Goal: Information Seeking & Learning: Learn about a topic

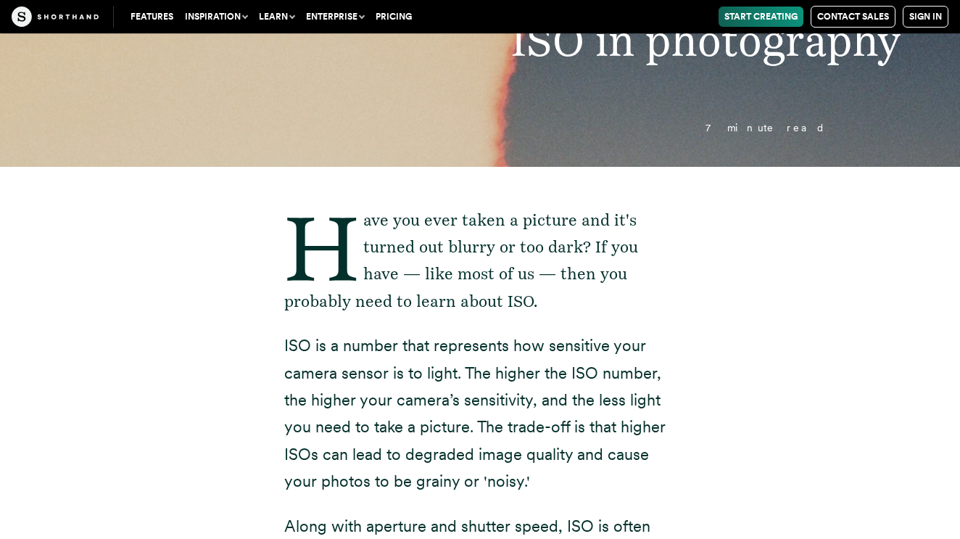
scroll to position [138, 0]
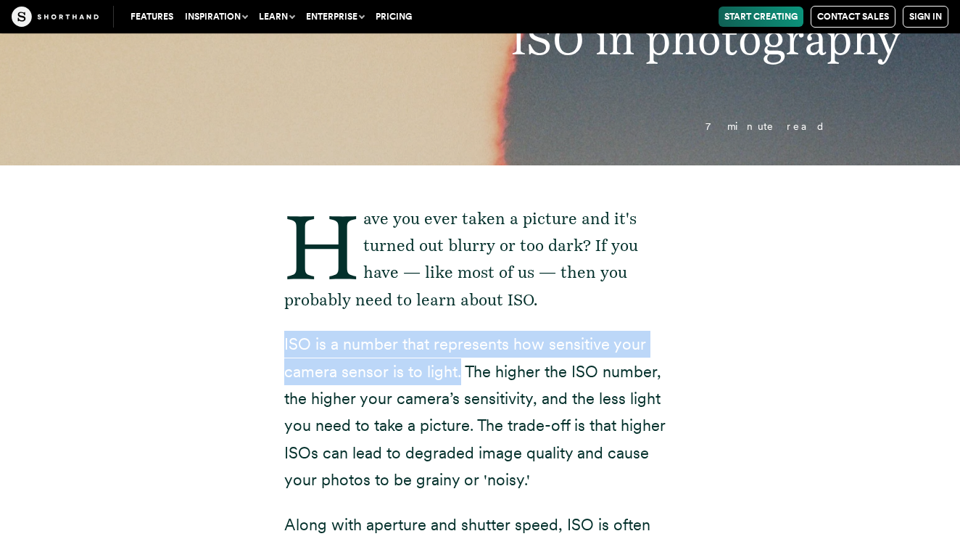
drag, startPoint x: 274, startPoint y: 343, endPoint x: 458, endPoint y: 370, distance: 186.2
click at [458, 370] on p "ISO is a number that represents how sensitive your camera sensor is to light. T…" at bounding box center [480, 412] width 392 height 162
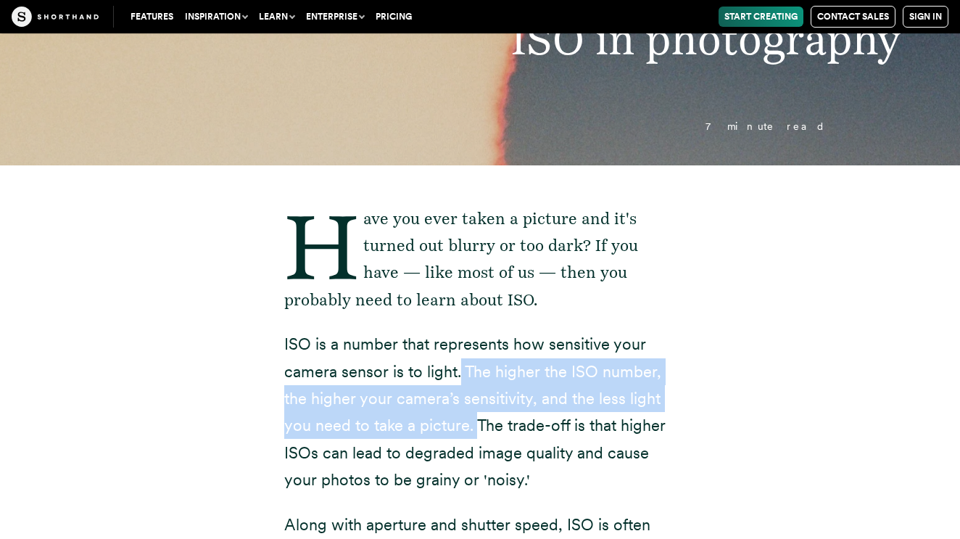
drag, startPoint x: 458, startPoint y: 370, endPoint x: 478, endPoint y: 428, distance: 61.2
click at [478, 428] on p "ISO is a number that represents how sensitive your camera sensor is to light. T…" at bounding box center [480, 412] width 392 height 162
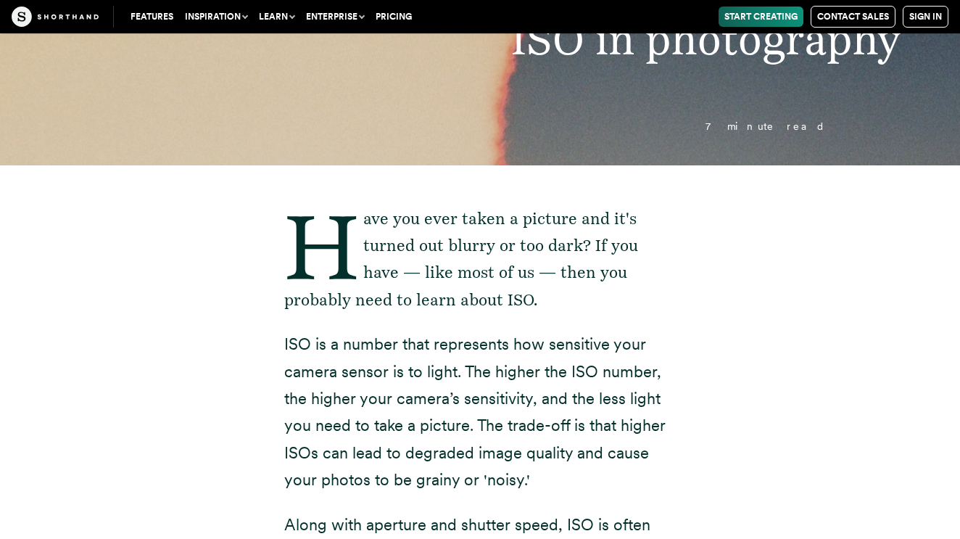
drag, startPoint x: 478, startPoint y: 428, endPoint x: 592, endPoint y: 468, distance: 120.7
click at [592, 468] on p "ISO is a number that represents how sensitive your camera sensor is to light. T…" at bounding box center [480, 412] width 392 height 162
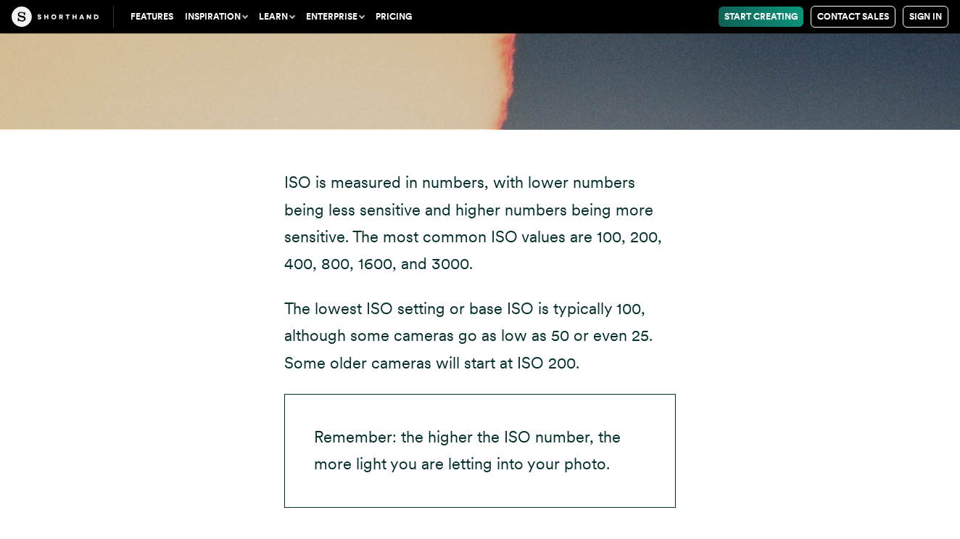
scroll to position [3081, 0]
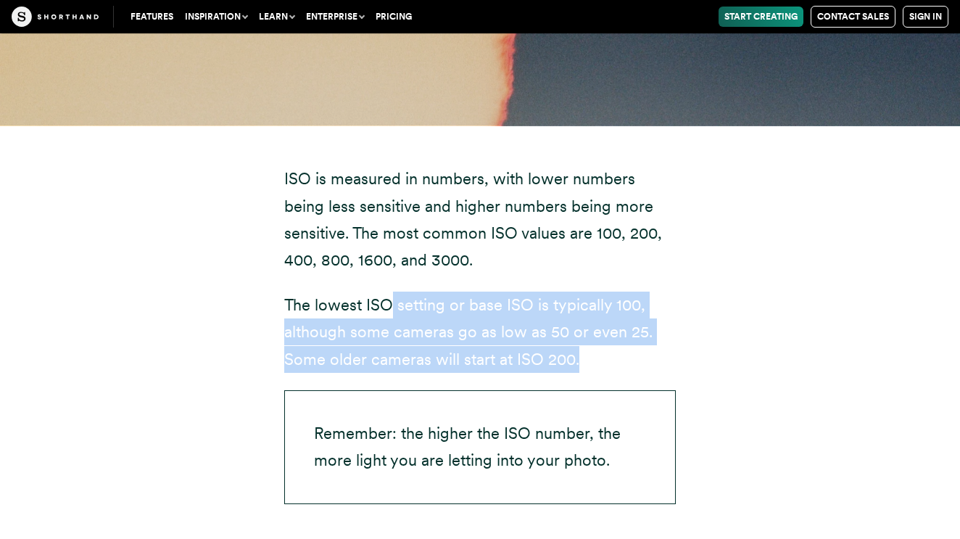
drag, startPoint x: 390, startPoint y: 263, endPoint x: 615, endPoint y: 309, distance: 230.2
click at [615, 309] on p "The lowest ISO setting or base ISO is typically 100, although some cameras go a…" at bounding box center [480, 332] width 392 height 81
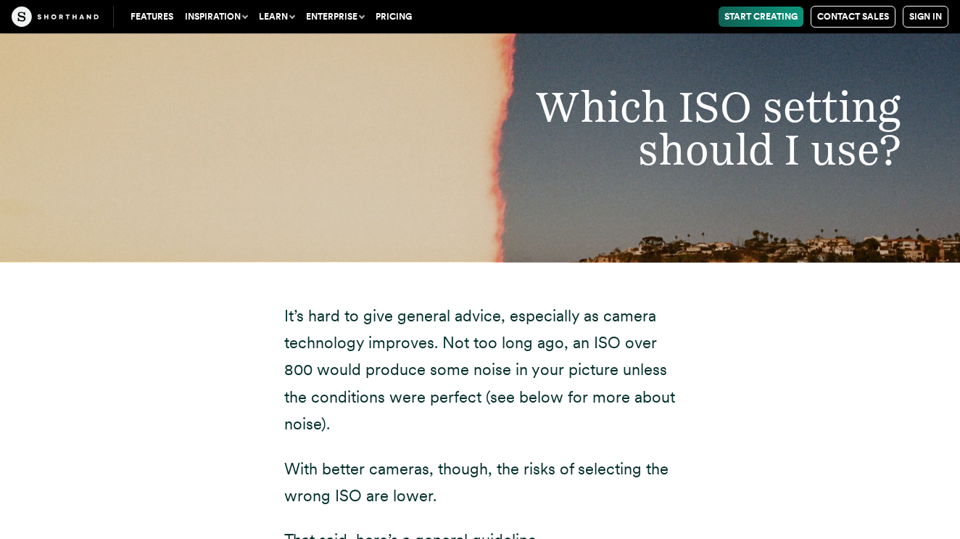
scroll to position [3652, 0]
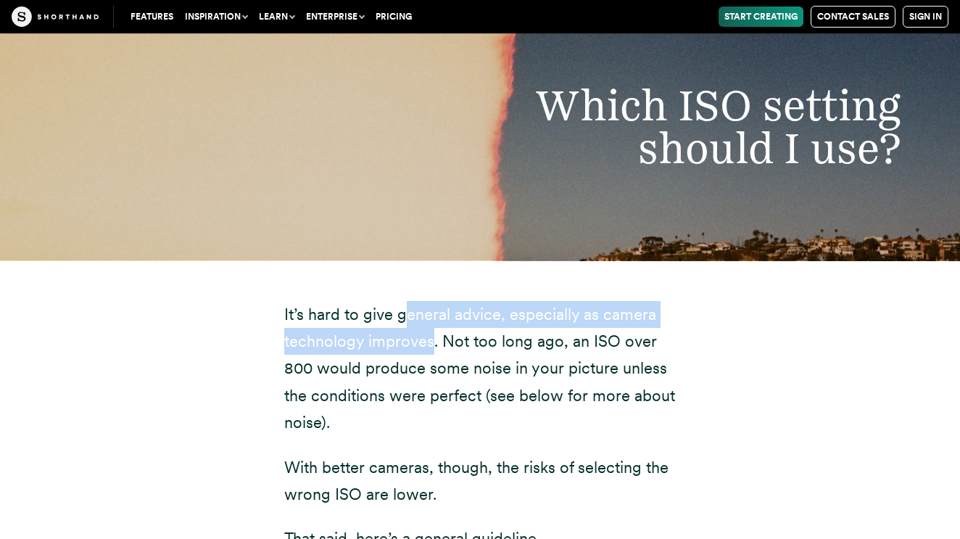
drag, startPoint x: 408, startPoint y: 268, endPoint x: 429, endPoint y: 292, distance: 32.4
click at [429, 301] on p "It’s hard to give general advice, especially as camera technology improves. Not…" at bounding box center [480, 369] width 392 height 136
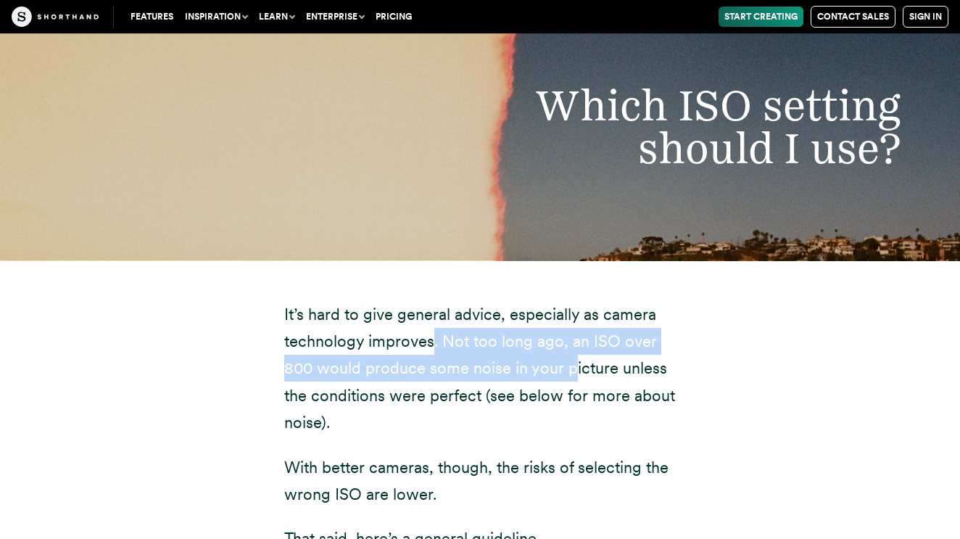
drag, startPoint x: 429, startPoint y: 292, endPoint x: 568, endPoint y: 322, distance: 141.9
click at [568, 322] on p "It’s hard to give general advice, especially as camera technology improves. Not…" at bounding box center [480, 369] width 392 height 136
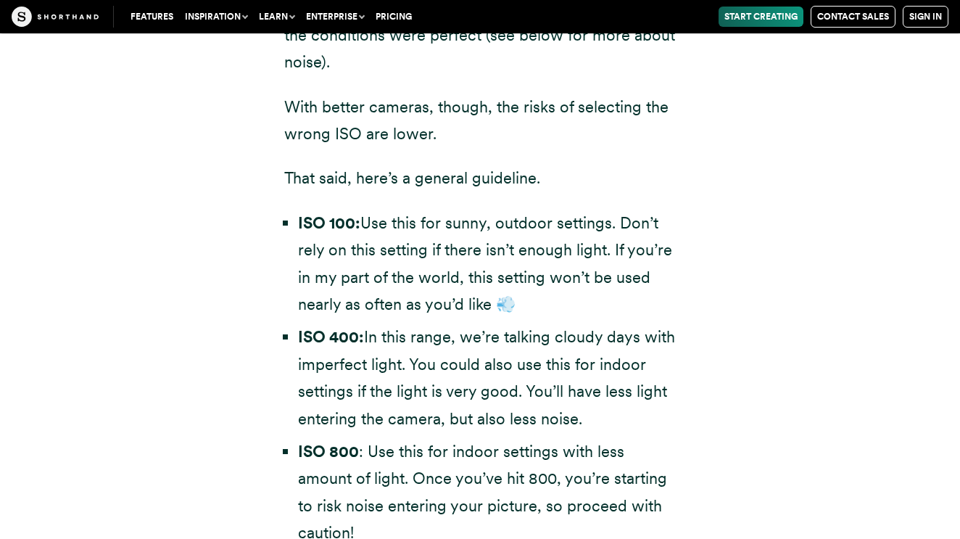
scroll to position [4021, 0]
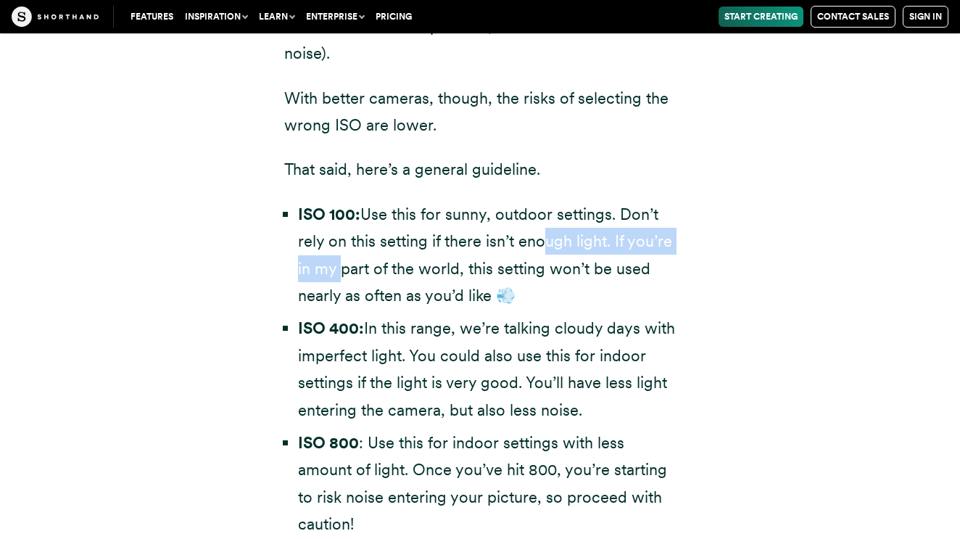
drag, startPoint x: 343, startPoint y: 204, endPoint x: 543, endPoint y: 199, distance: 200.3
click at [543, 201] on li "ISO 100: Use this for sunny, outdoor settings. Don’t rely on this setting if th…" at bounding box center [487, 255] width 378 height 109
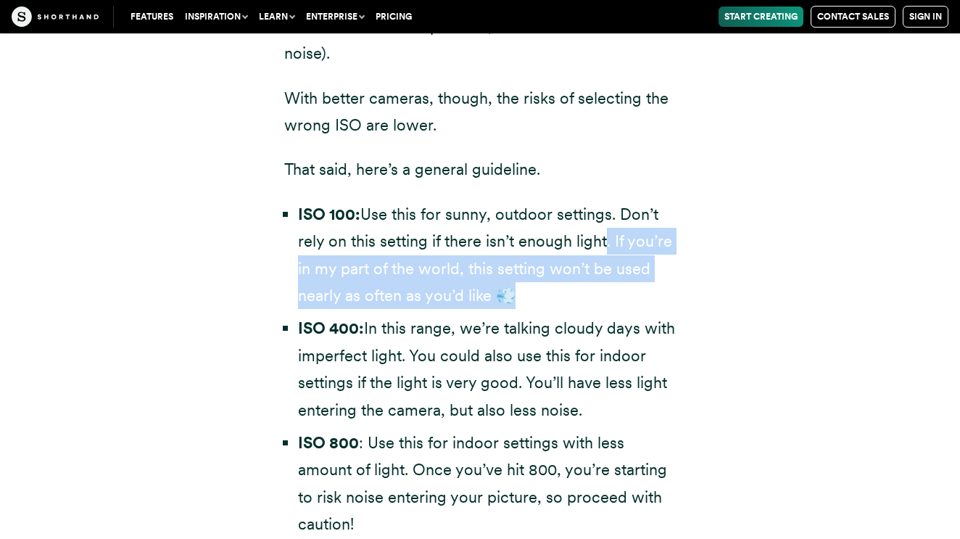
drag, startPoint x: 604, startPoint y: 201, endPoint x: 680, endPoint y: 243, distance: 86.4
click at [680, 243] on div "It’s hard to give general advice, especially as camera technology improves. Not…" at bounding box center [480, 273] width 450 height 764
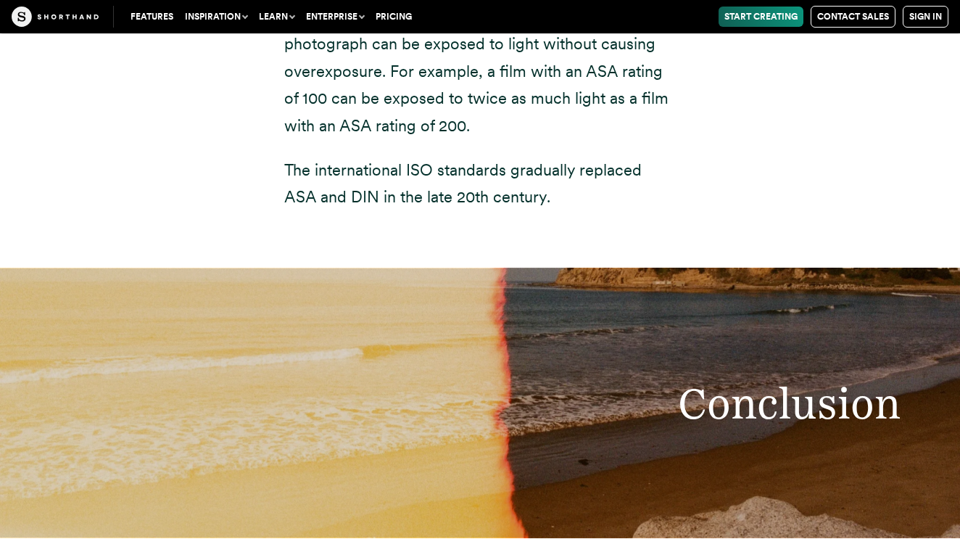
scroll to position [11502, 0]
